Goal: Task Accomplishment & Management: Use online tool/utility

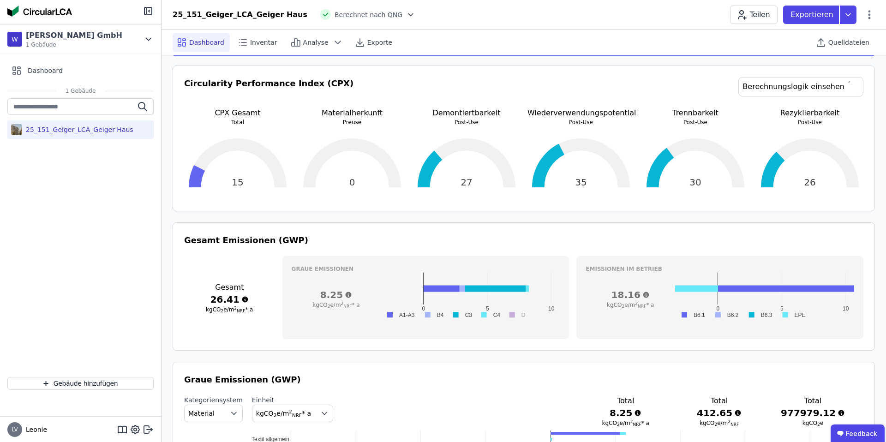
scroll to position [184, 0]
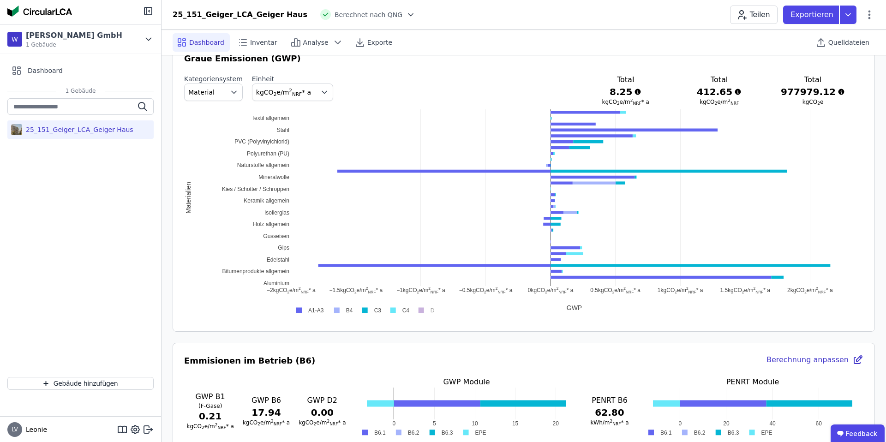
scroll to position [477, 0]
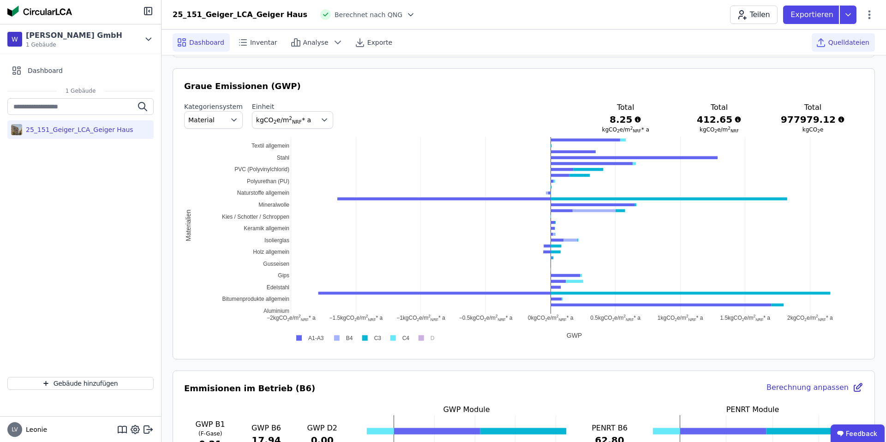
click at [844, 42] on span "Quelldateien" at bounding box center [848, 42] width 41 height 9
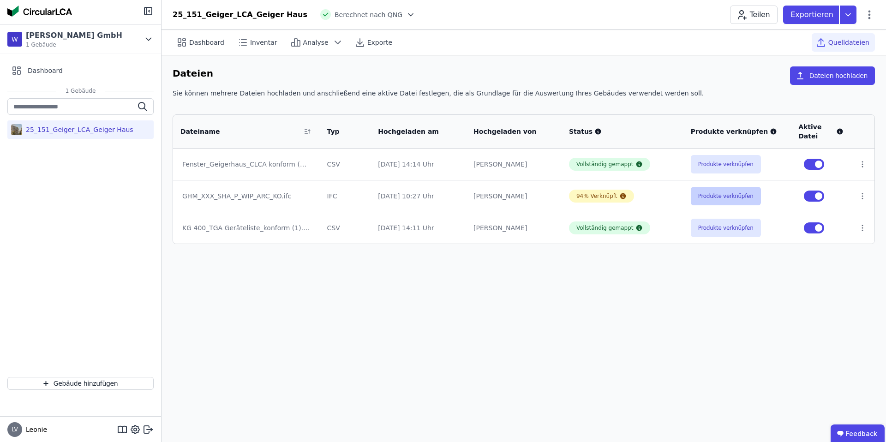
click at [724, 198] on button "Produkte verknüpfen" at bounding box center [726, 196] width 70 height 18
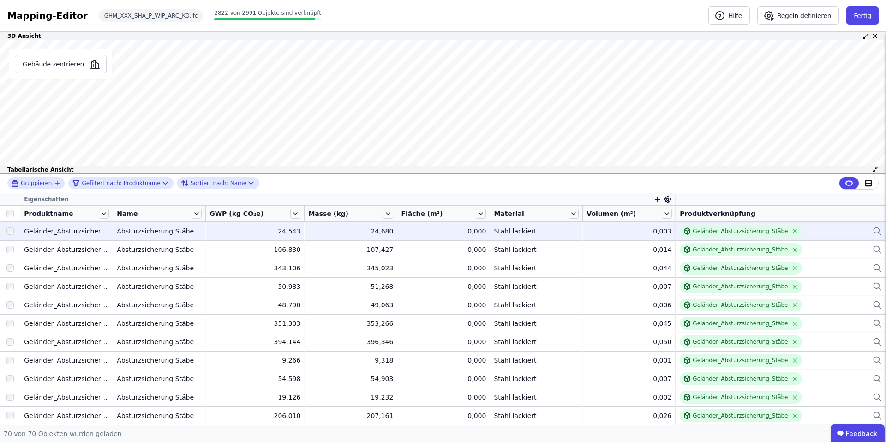
click at [819, 232] on div "Geländer_Absturzsicherung_Stäbe" at bounding box center [781, 231] width 202 height 13
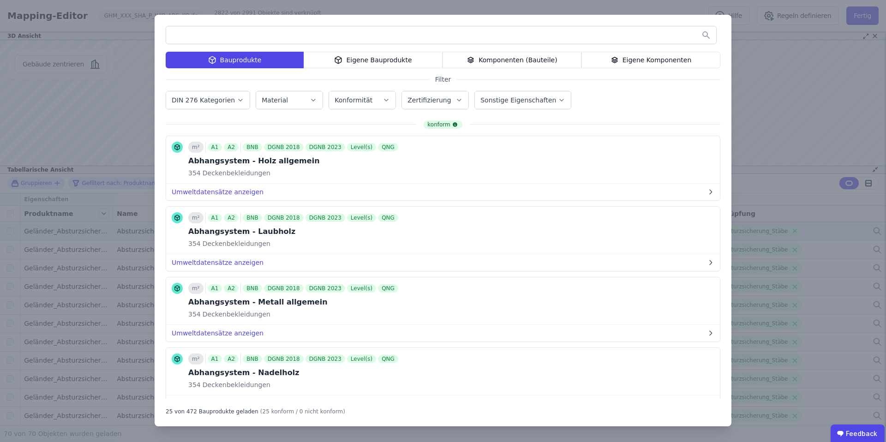
click at [402, 62] on div "Eigene Bauprodukte" at bounding box center [373, 60] width 139 height 17
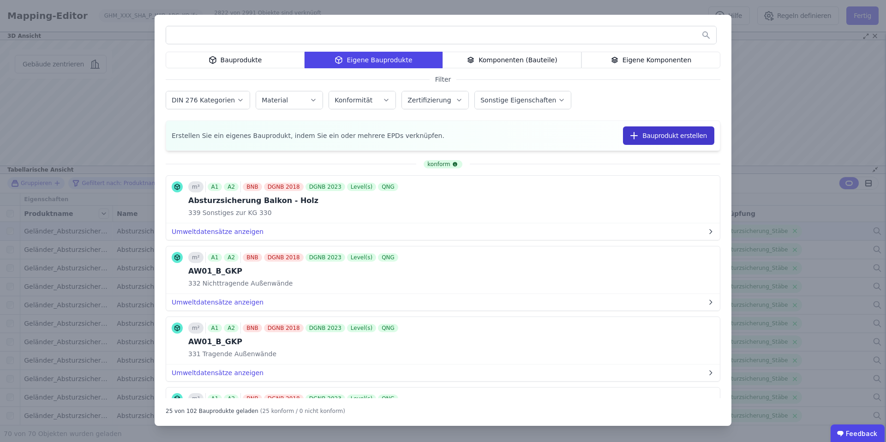
click at [688, 138] on button "Bauprodukt erstellen" at bounding box center [668, 135] width 91 height 18
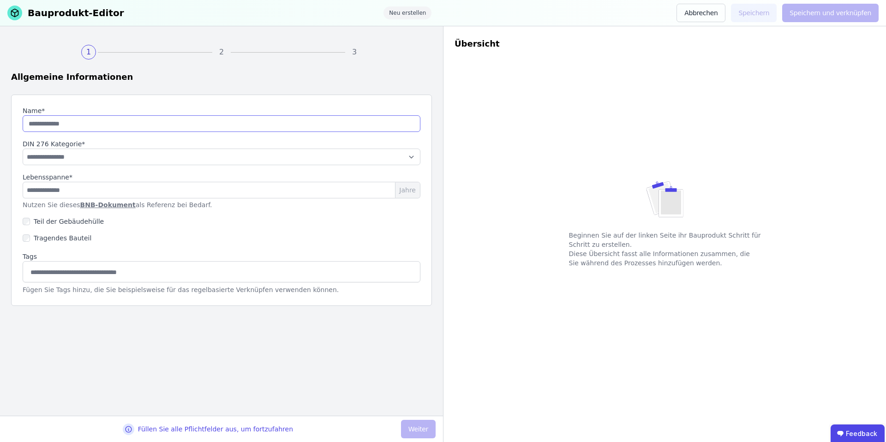
click at [229, 120] on input "string" at bounding box center [222, 123] width 398 height 17
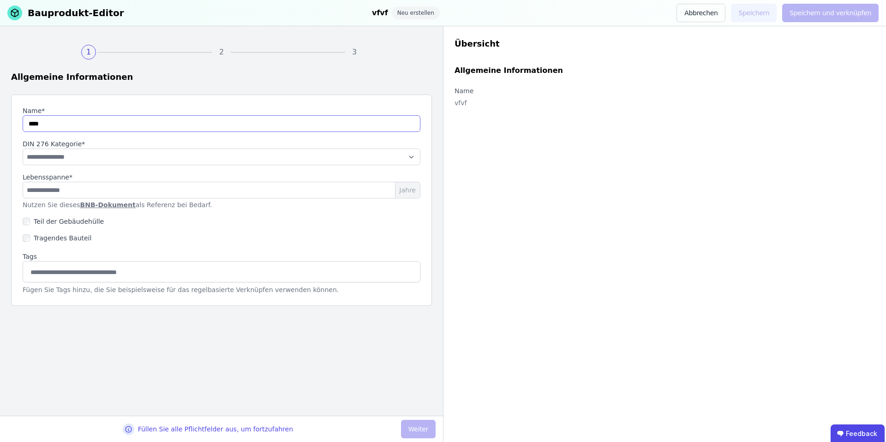
type input "****"
click at [195, 155] on select "**********" at bounding box center [222, 157] width 398 height 17
select select "**********"
click at [23, 149] on select "**********" at bounding box center [222, 157] width 398 height 17
click at [175, 189] on input "number" at bounding box center [222, 190] width 398 height 17
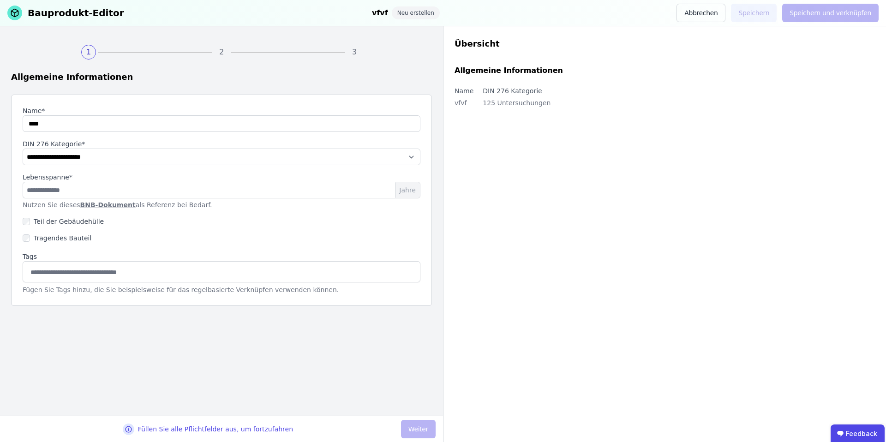
click at [100, 204] on link "BNB-Dokument" at bounding box center [107, 204] width 55 height 7
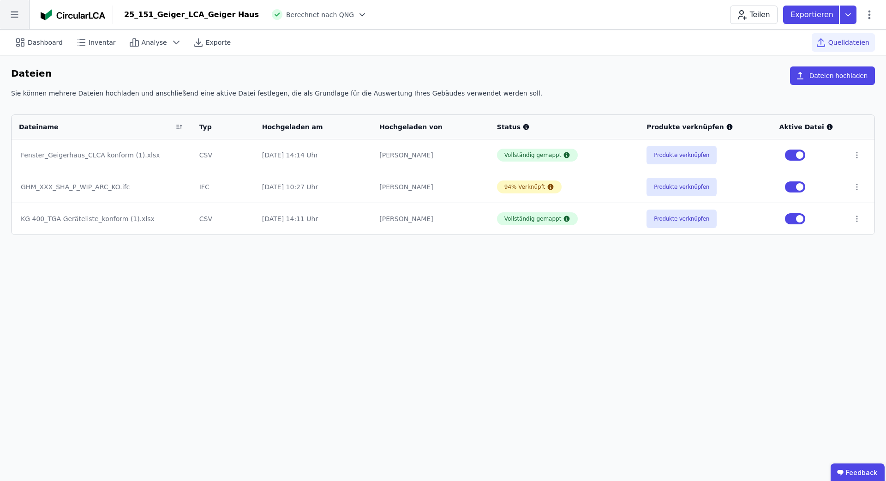
click at [12, 20] on icon at bounding box center [14, 14] width 29 height 29
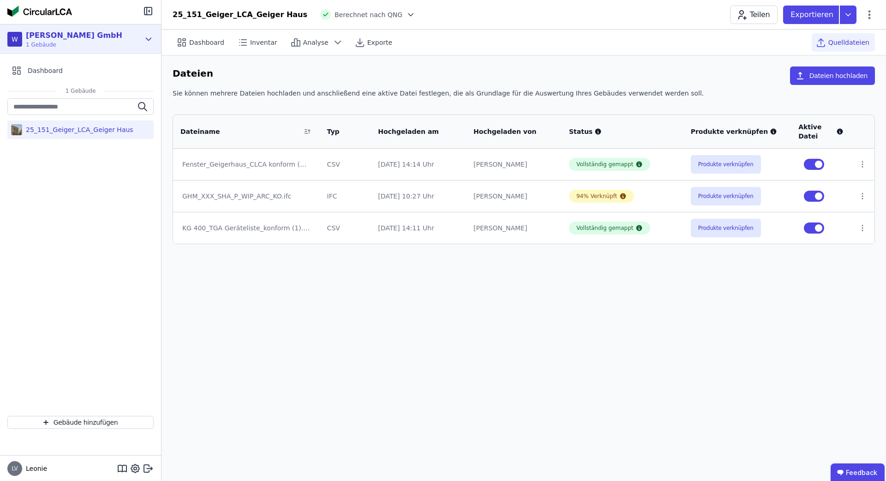
click at [76, 39] on div "[PERSON_NAME] GmbH" at bounding box center [74, 35] width 96 height 11
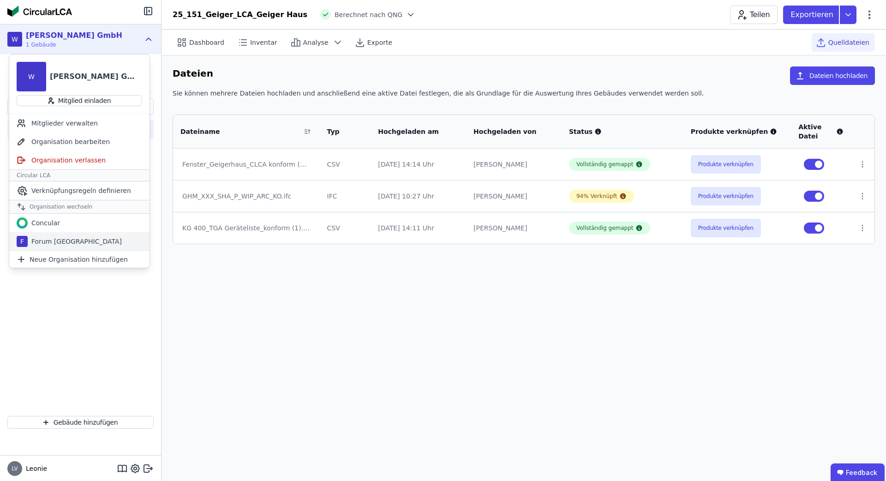
click at [83, 241] on div "Forum Königsbrunn" at bounding box center [75, 241] width 94 height 9
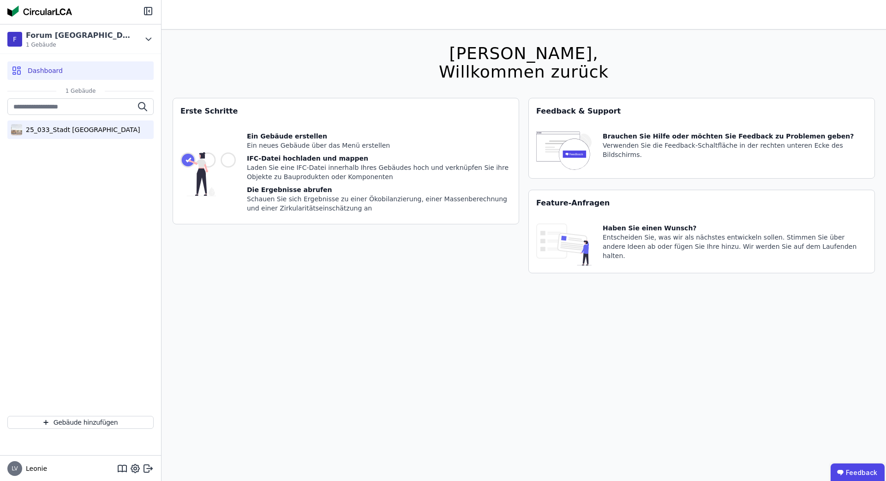
click at [68, 134] on div "25_033_Stadt Königsbrunn_Forum" at bounding box center [81, 129] width 118 height 9
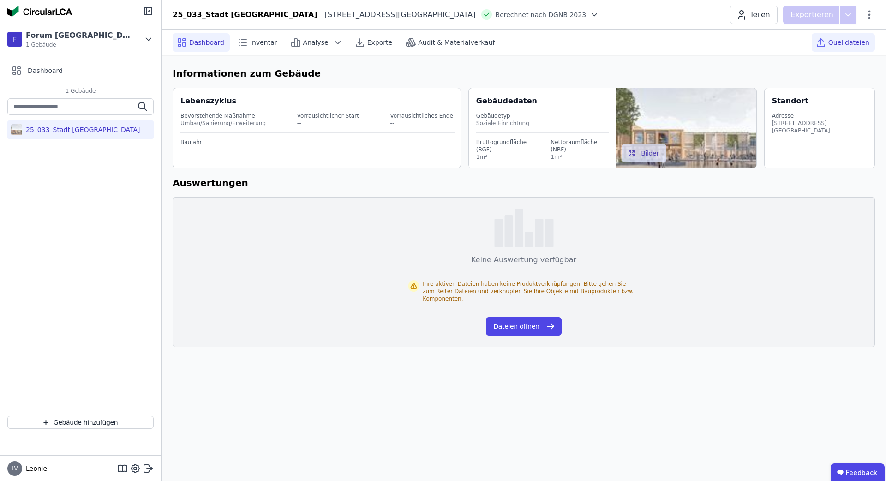
click at [871, 42] on div "Quelldateien" at bounding box center [843, 42] width 63 height 18
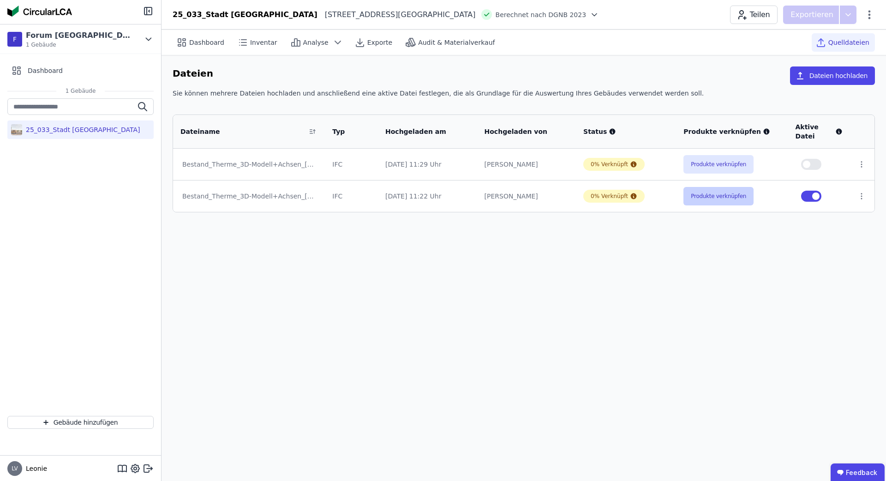
click at [723, 200] on button "Produkte verknüpfen" at bounding box center [718, 196] width 70 height 18
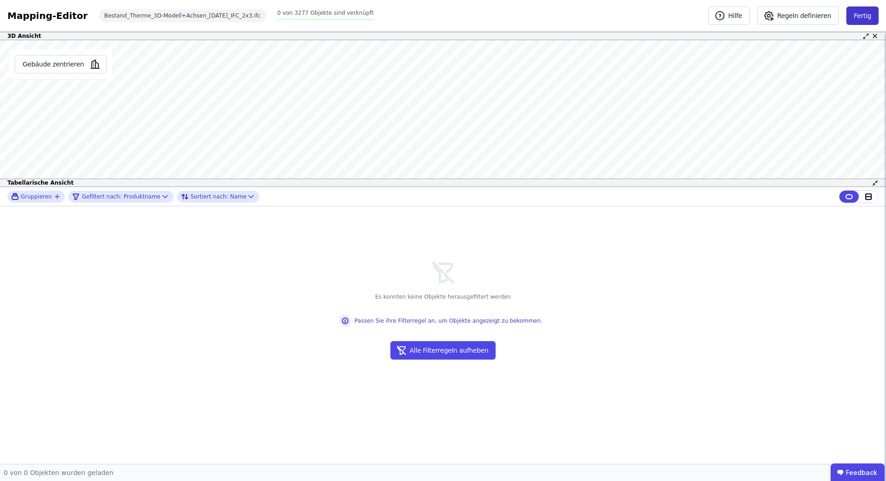
click at [867, 19] on button "Fertig" at bounding box center [862, 15] width 32 height 18
